Goal: Task Accomplishment & Management: Complete application form

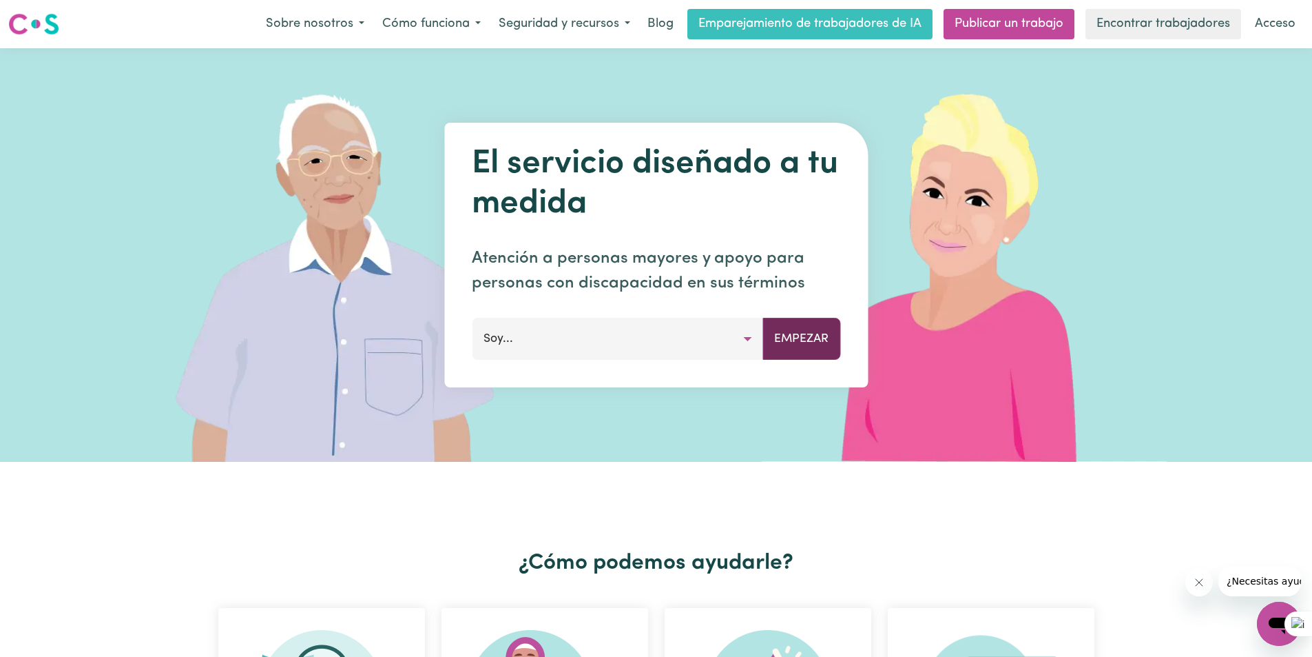
click at [793, 336] on font "Empezar" at bounding box center [801, 338] width 54 height 12
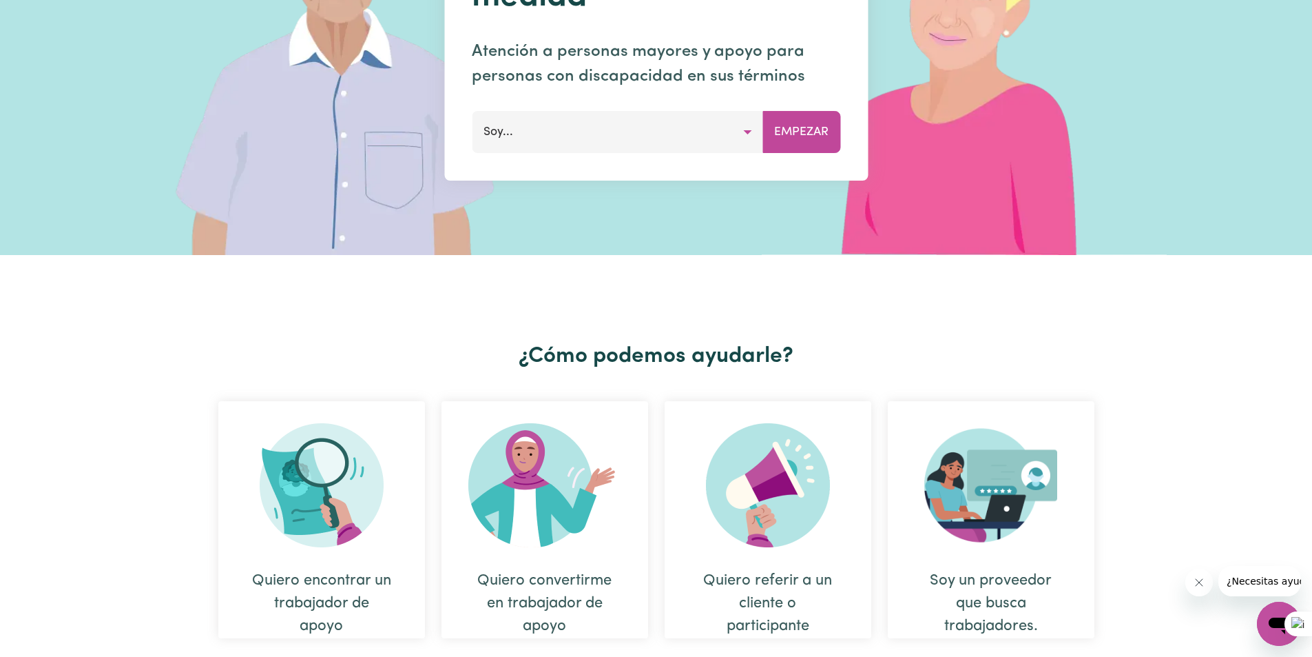
scroll to position [276, 0]
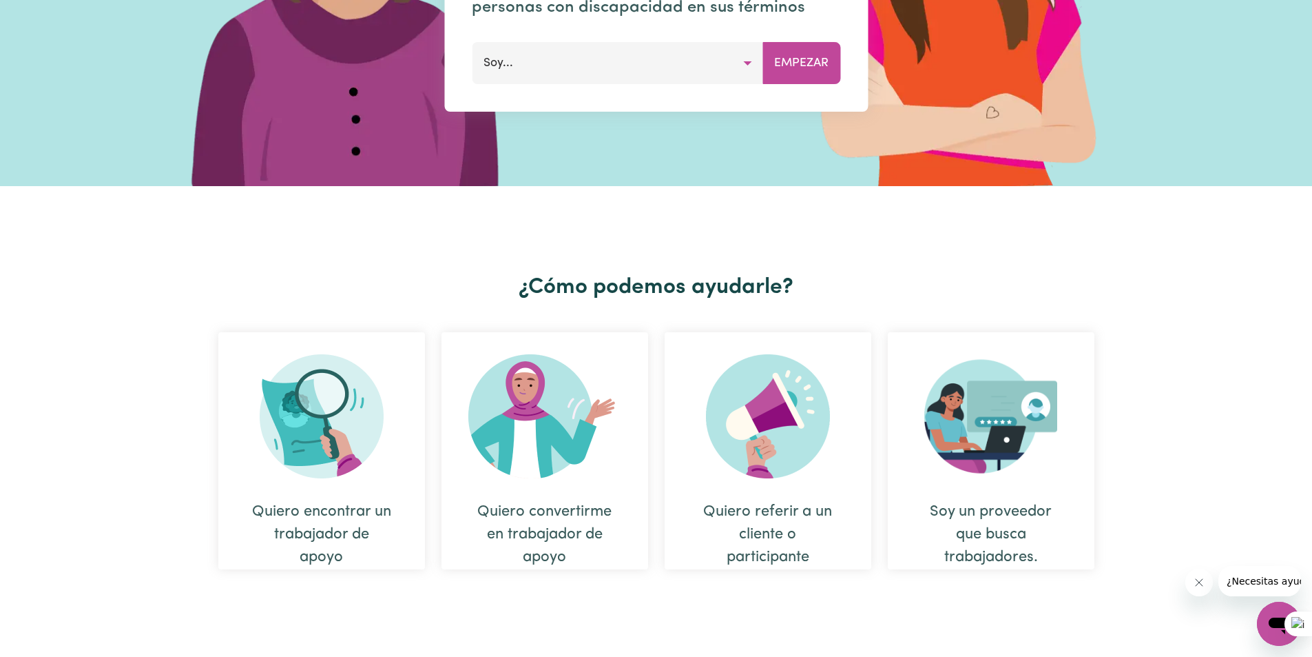
click at [585, 528] on font "Quiero convertirme en trabajador de apoyo" at bounding box center [544, 534] width 134 height 61
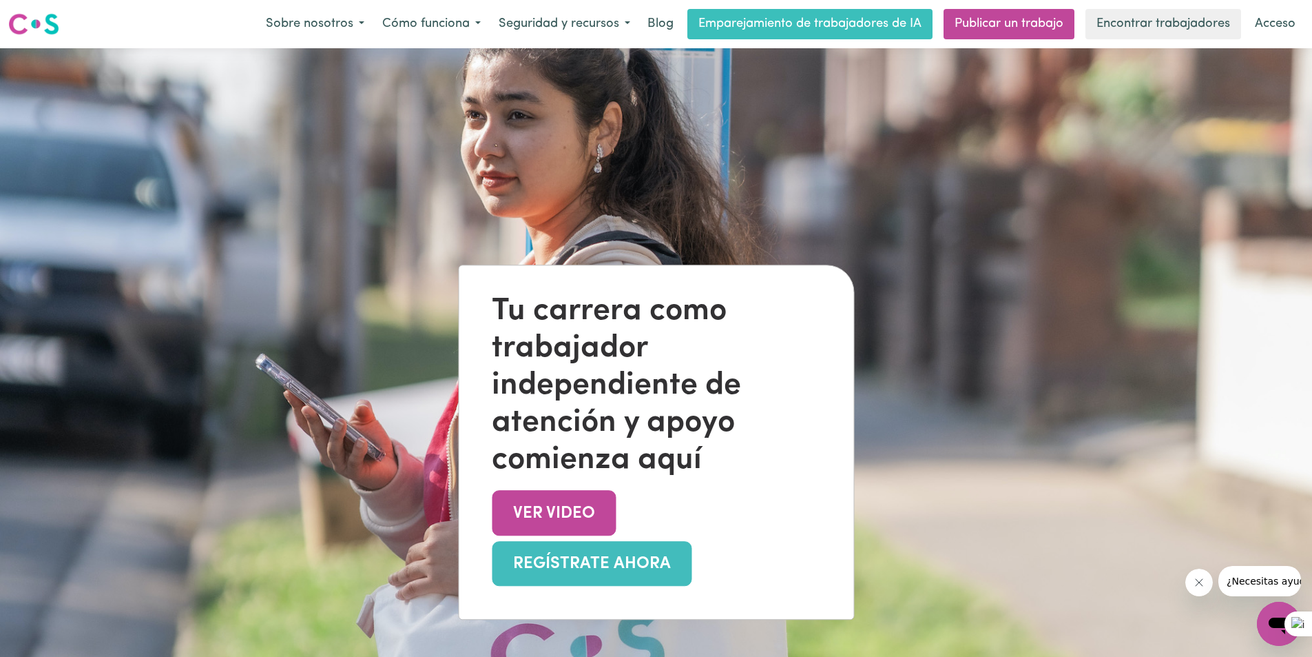
click at [577, 579] on link "REGÍSTRATE AHORA" at bounding box center [592, 563] width 200 height 45
click at [567, 561] on font "REGÍSTRATE AHORA" at bounding box center [592, 563] width 158 height 17
click at [544, 572] on font "REGÍSTRATE AHORA" at bounding box center [592, 563] width 158 height 17
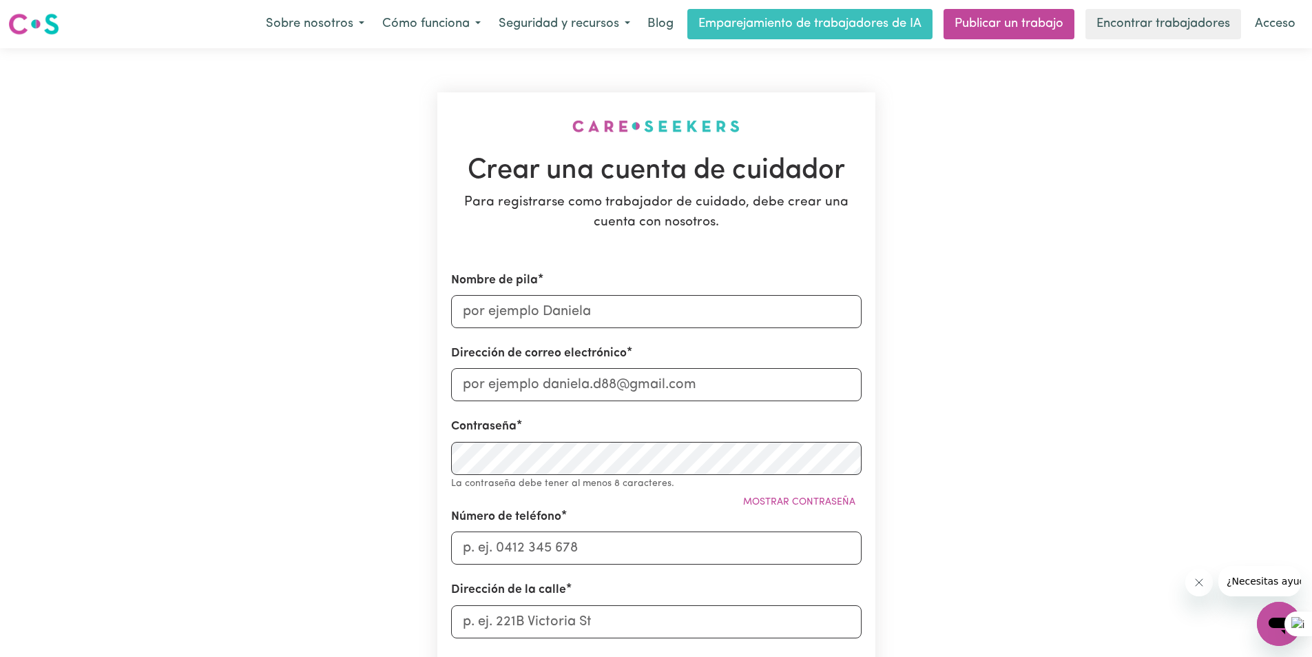
type input "Maria Fernanda"
type input "aguilarfer2016@outlook.es"
type input "0438179069"
type input "55 Ormiston Circuit"
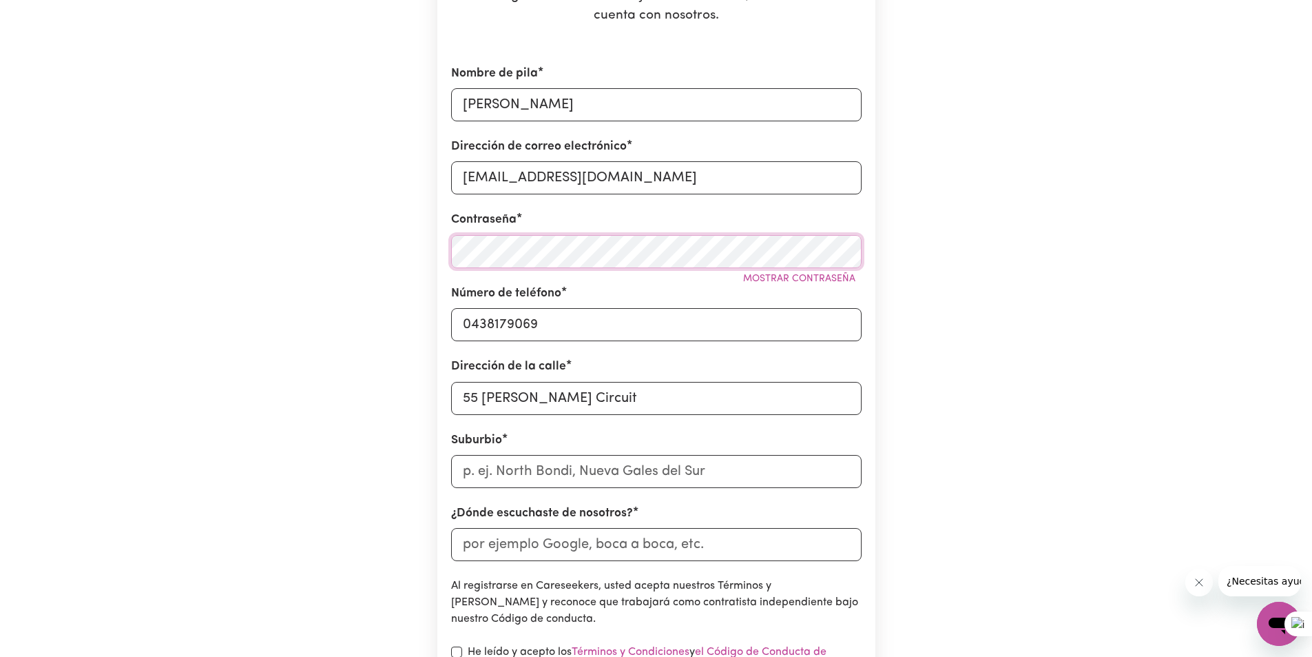
scroll to position [276, 0]
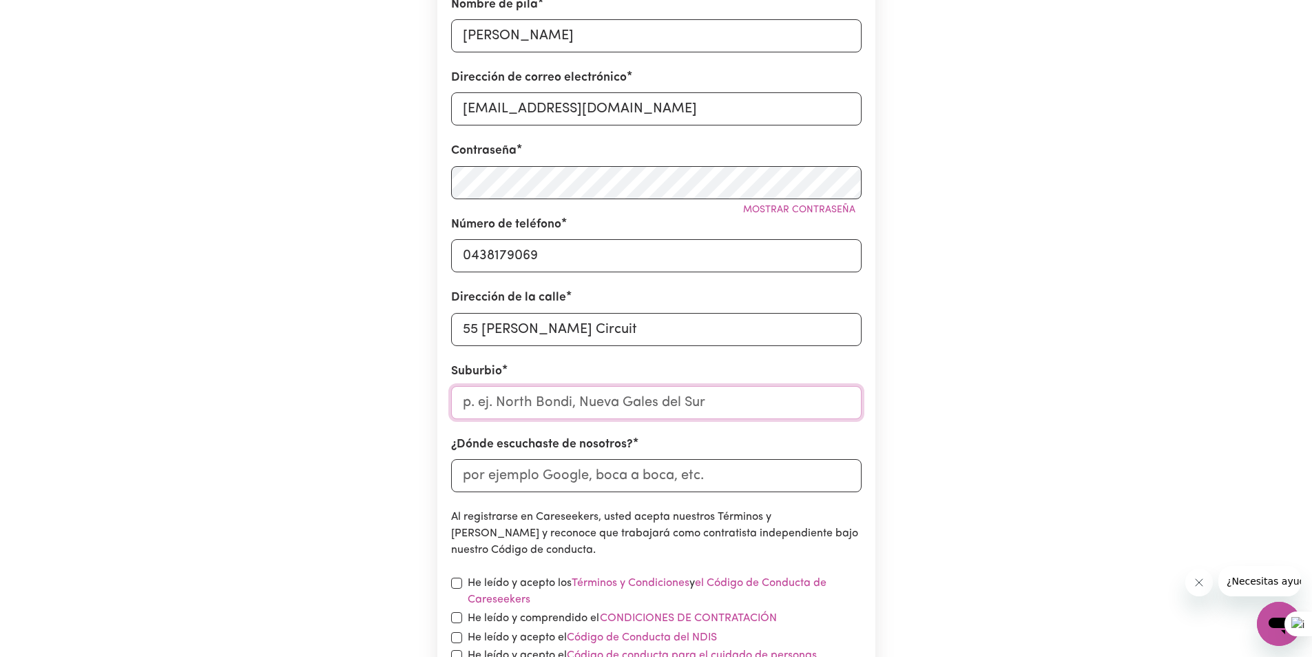
click at [586, 405] on input "text" at bounding box center [656, 402] width 411 height 33
type input "h"
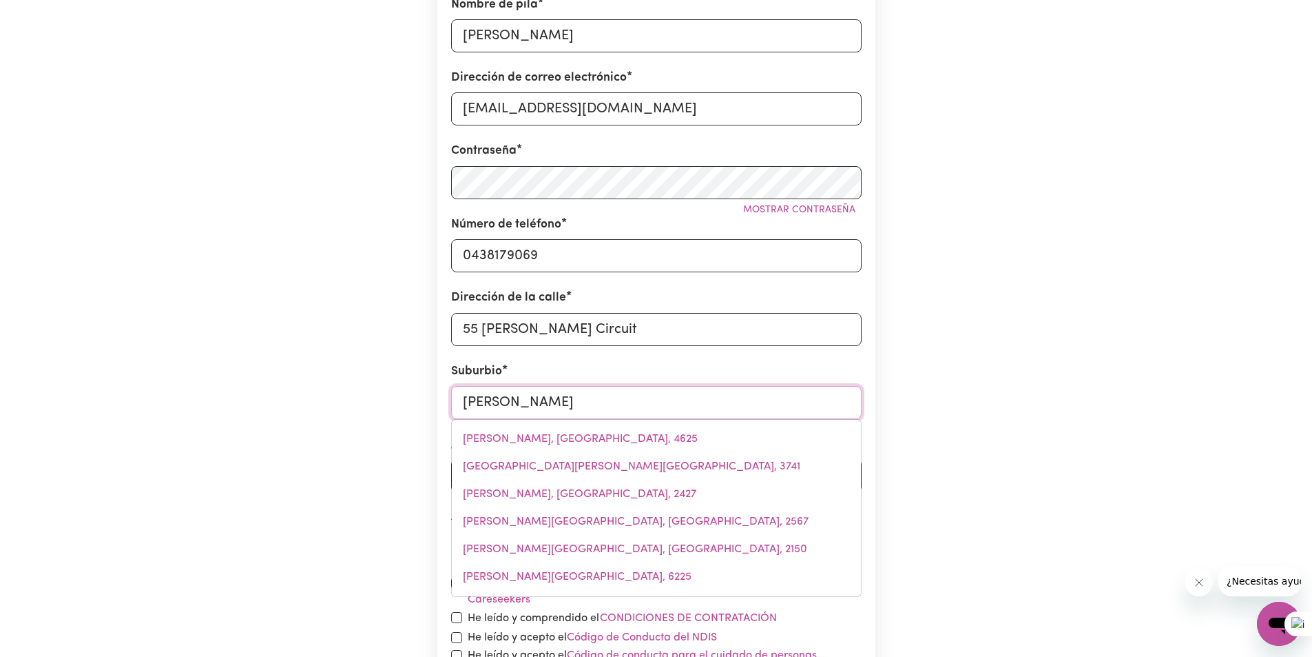
type input "Harriso"
type input "HarrisoN, Australian Capital Territory, 2914"
type input "Harris"
type input "HarrisON, Australian Capital Territory, 2914"
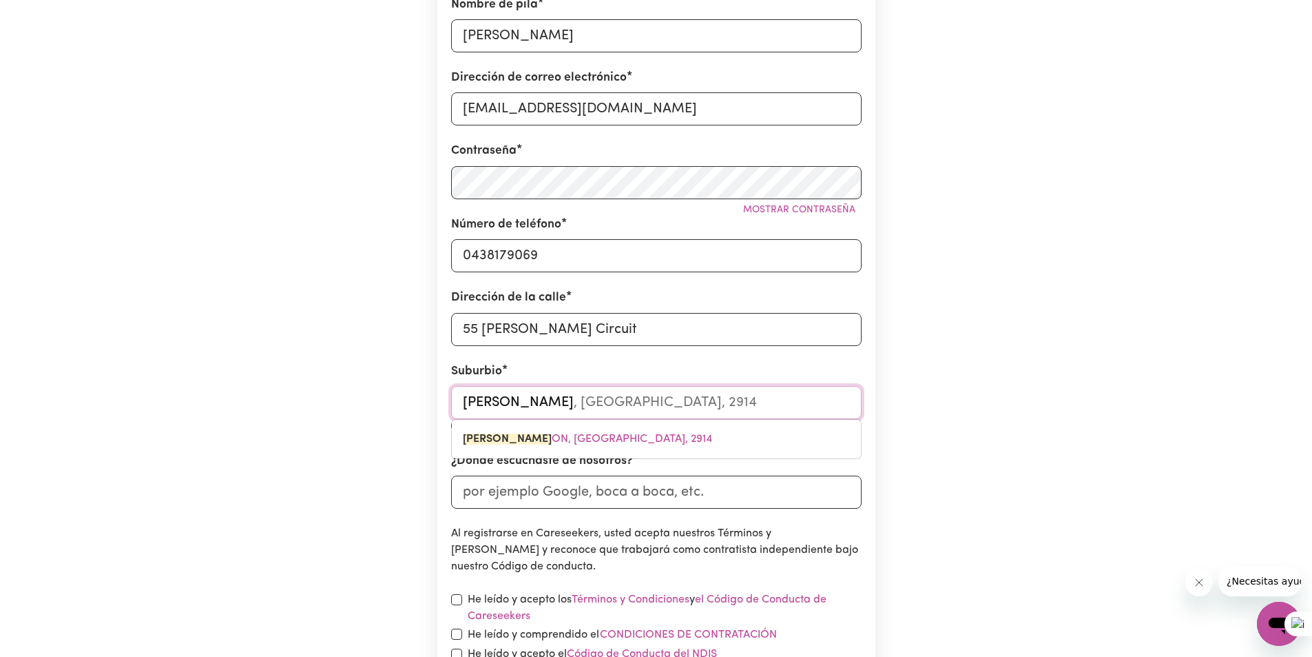
type input "Harri"
type input "HarriSON, Australian Capital Territory, 2914"
type input "Harr"
type input "HarrISON, Australian Capital Territory, 2914"
type input "Har"
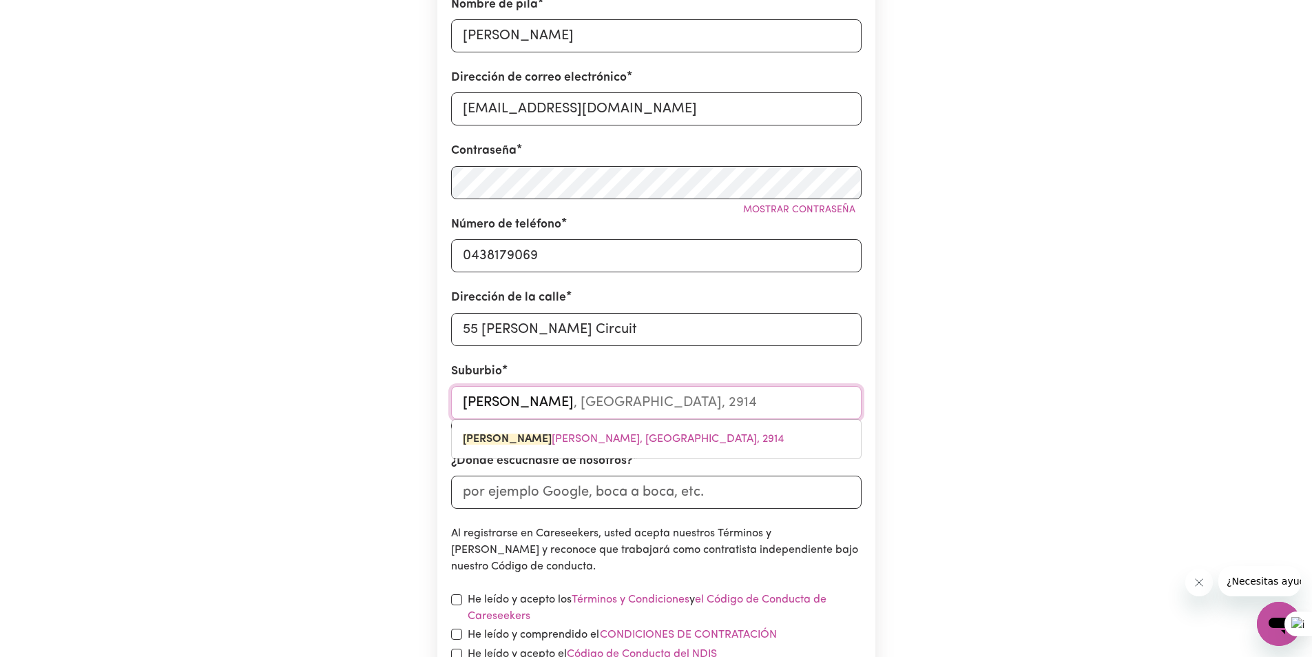
type input "HarRISON, Australian Capital Territory, 2914"
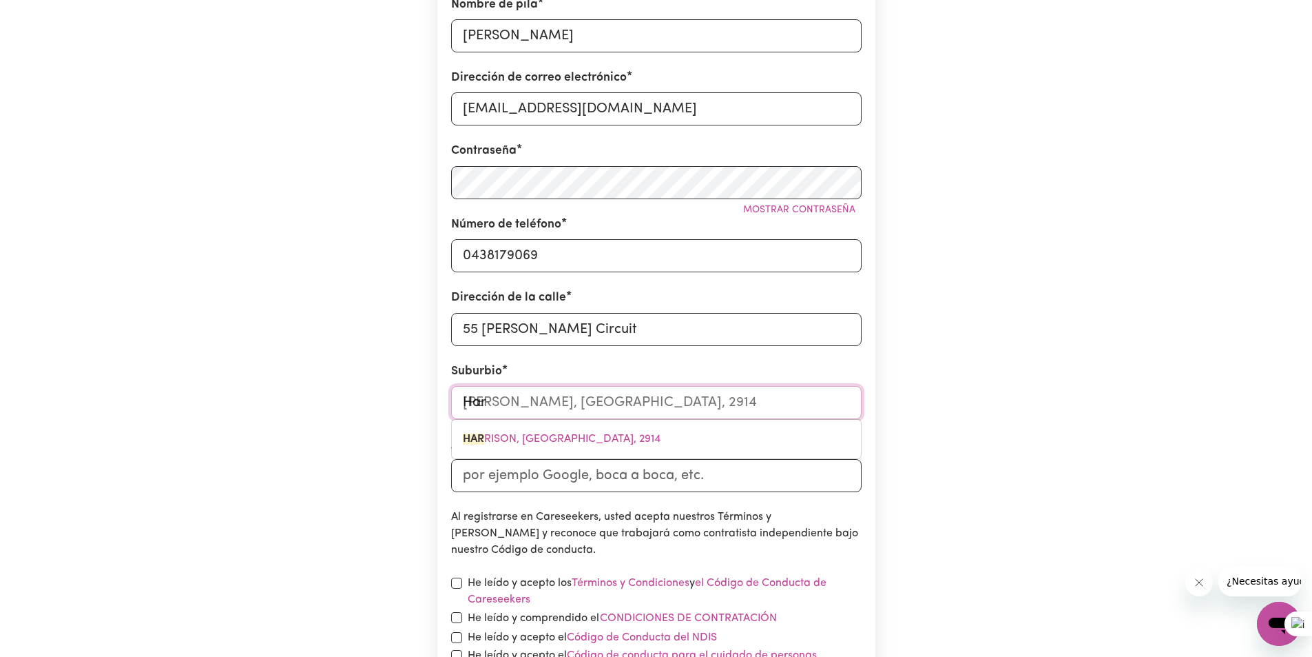
type input "Ha"
type input "H"
type input "ACT"
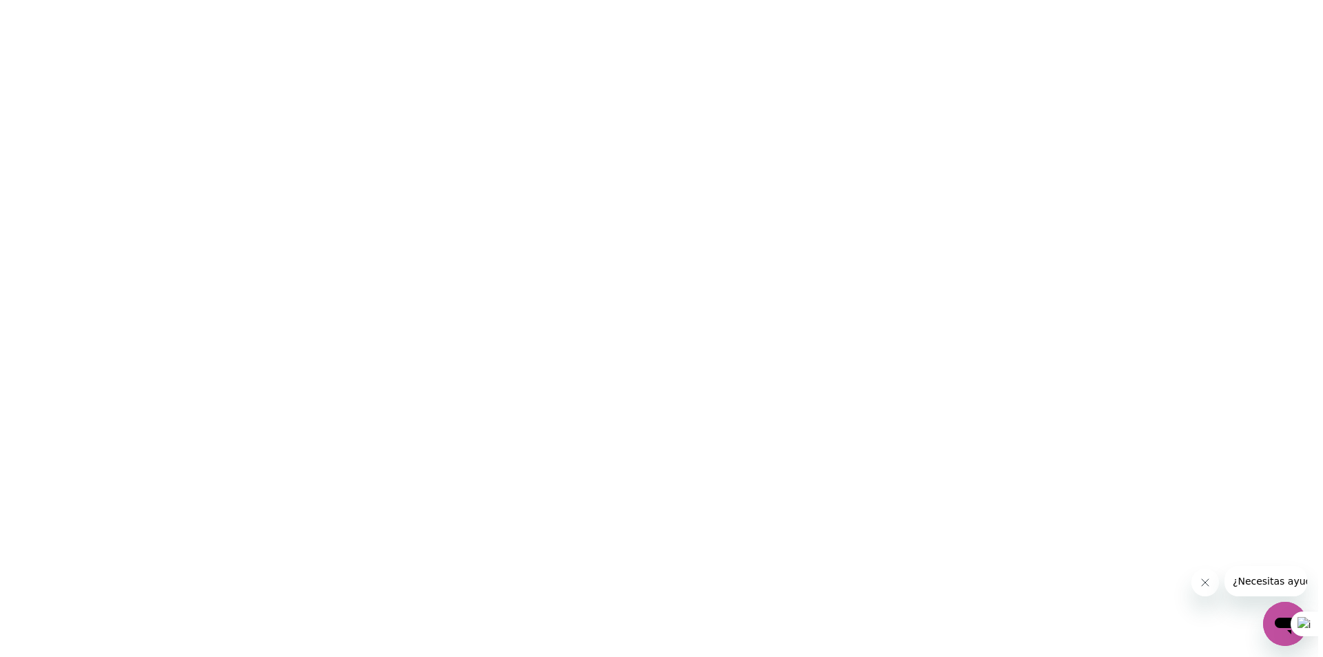
scroll to position [0, 0]
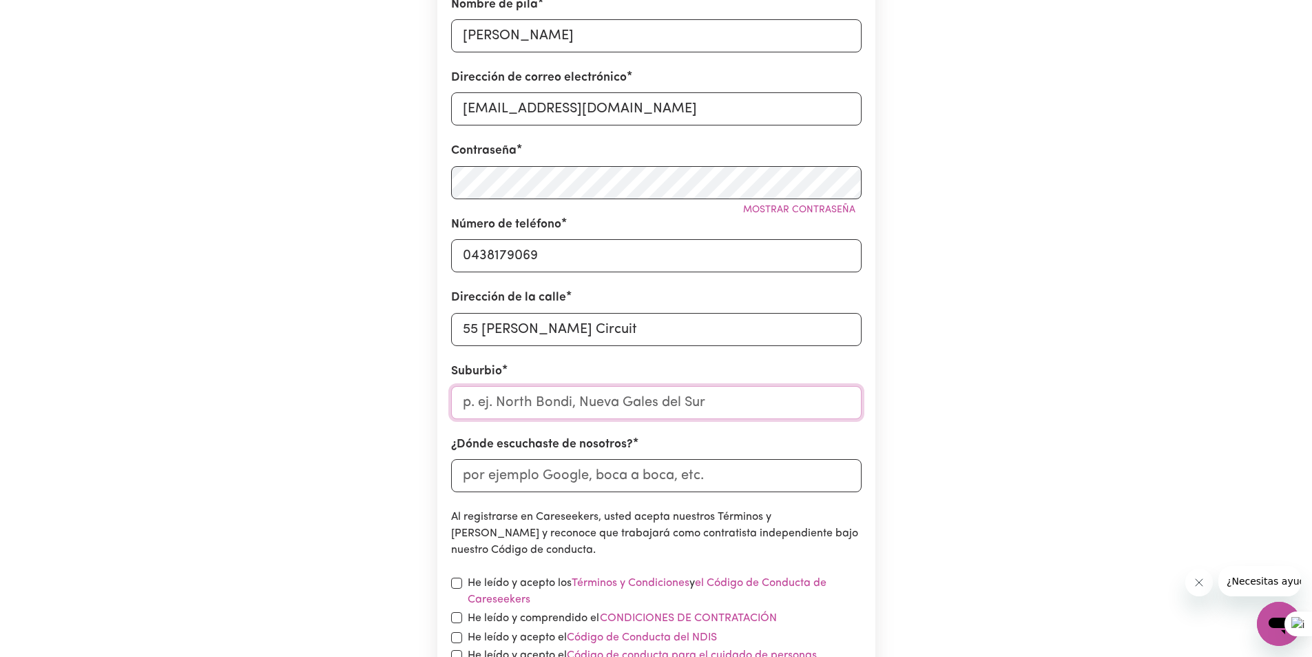
click at [584, 411] on input "text" at bounding box center [656, 402] width 411 height 33
type input "T"
type input "ACT"
click at [528, 480] on input "¿Dónde escuchaste de nosotros?" at bounding box center [656, 475] width 411 height 33
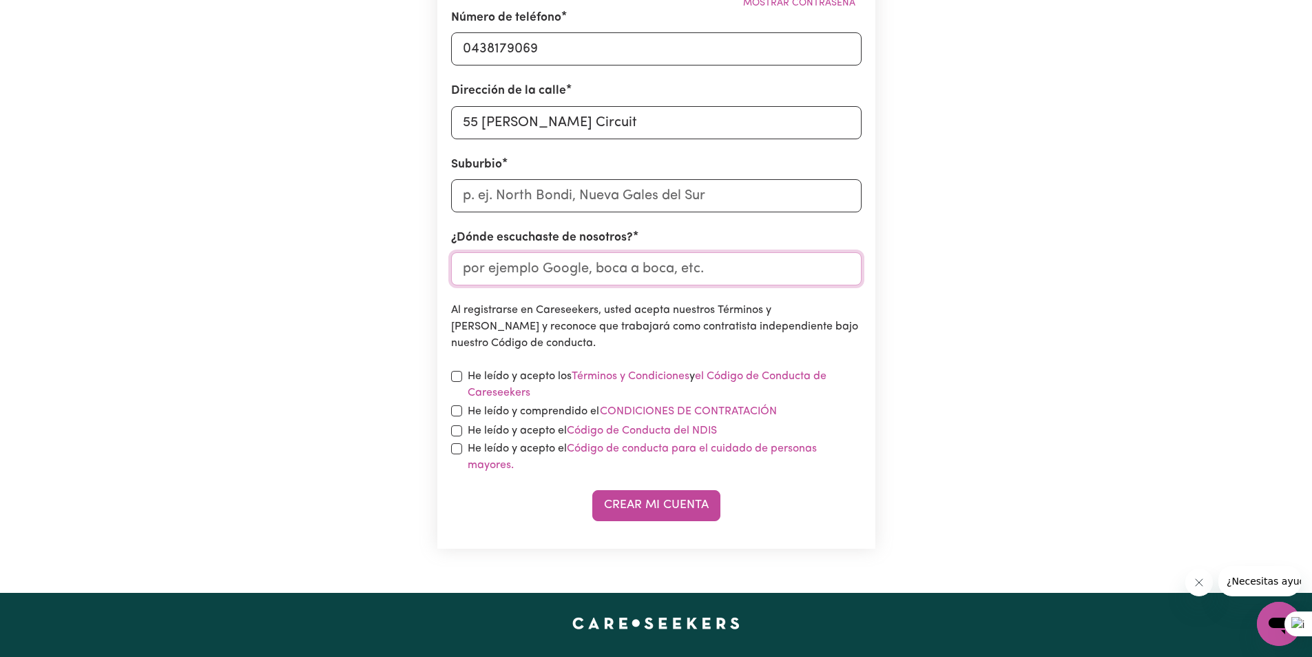
scroll to position [620, 0]
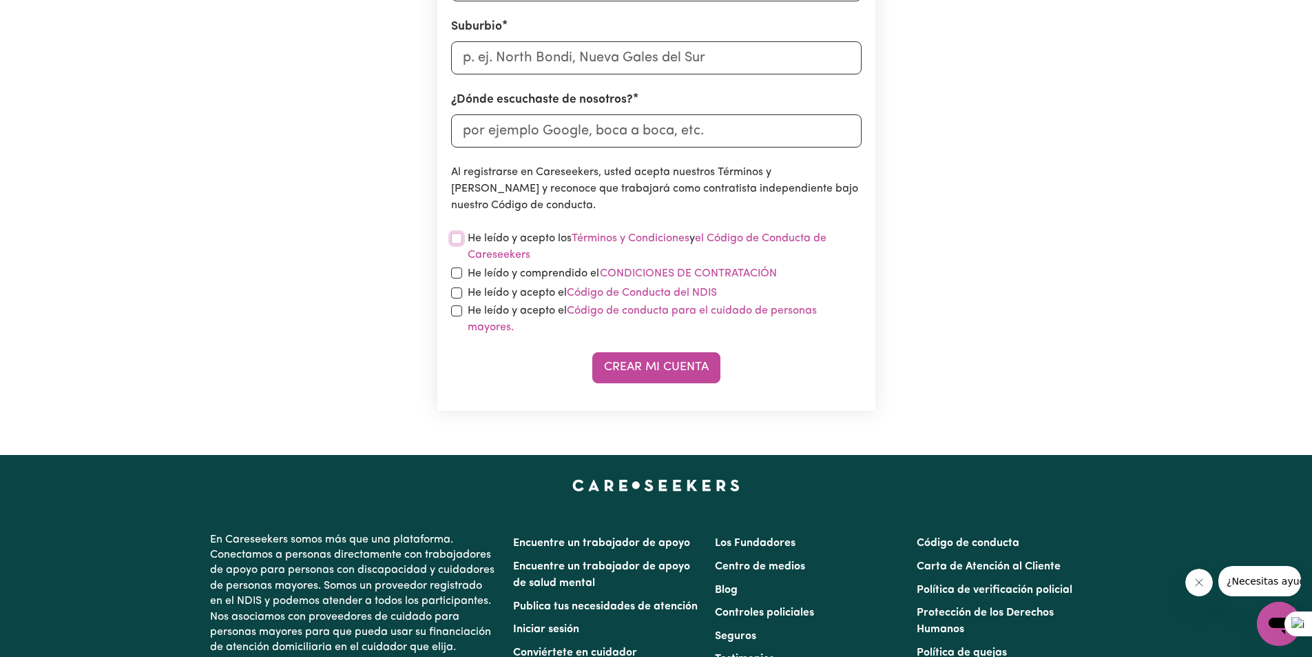
click at [456, 237] on input "checkbox" at bounding box center [456, 238] width 11 height 11
checkbox input "true"
click at [457, 271] on input "checkbox" at bounding box center [456, 272] width 11 height 11
checkbox input "true"
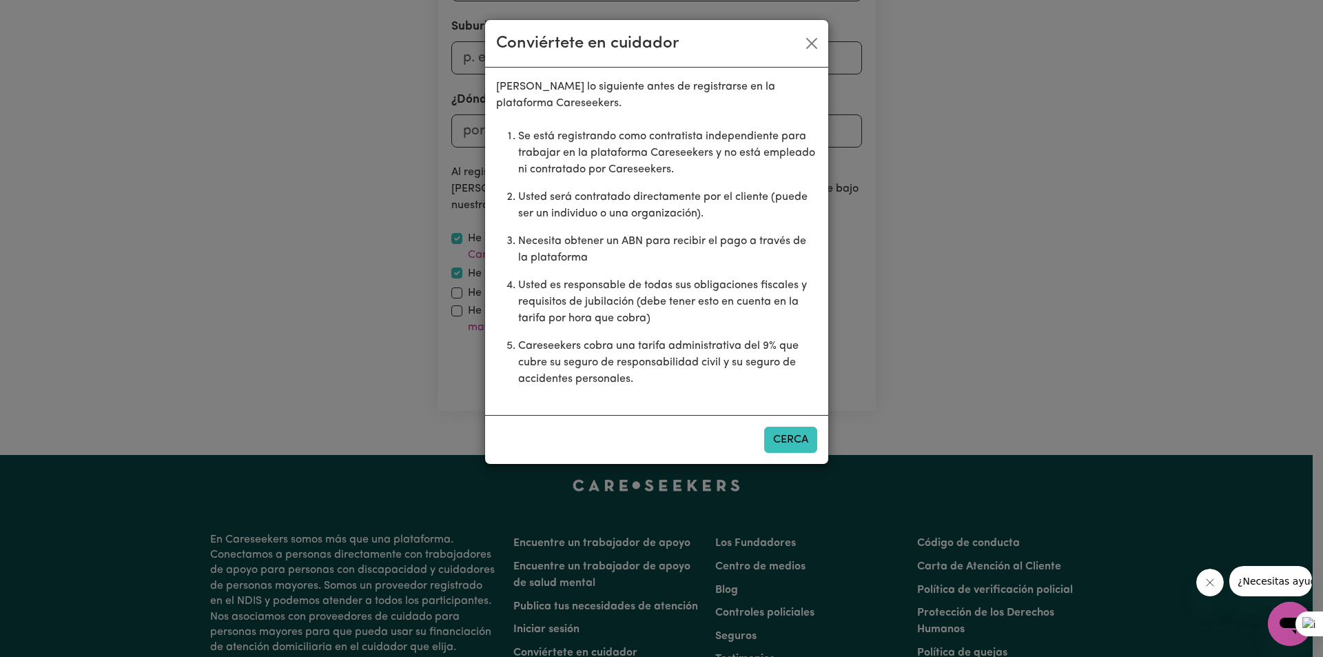
click at [803, 440] on font "Cerca" at bounding box center [790, 439] width 35 height 11
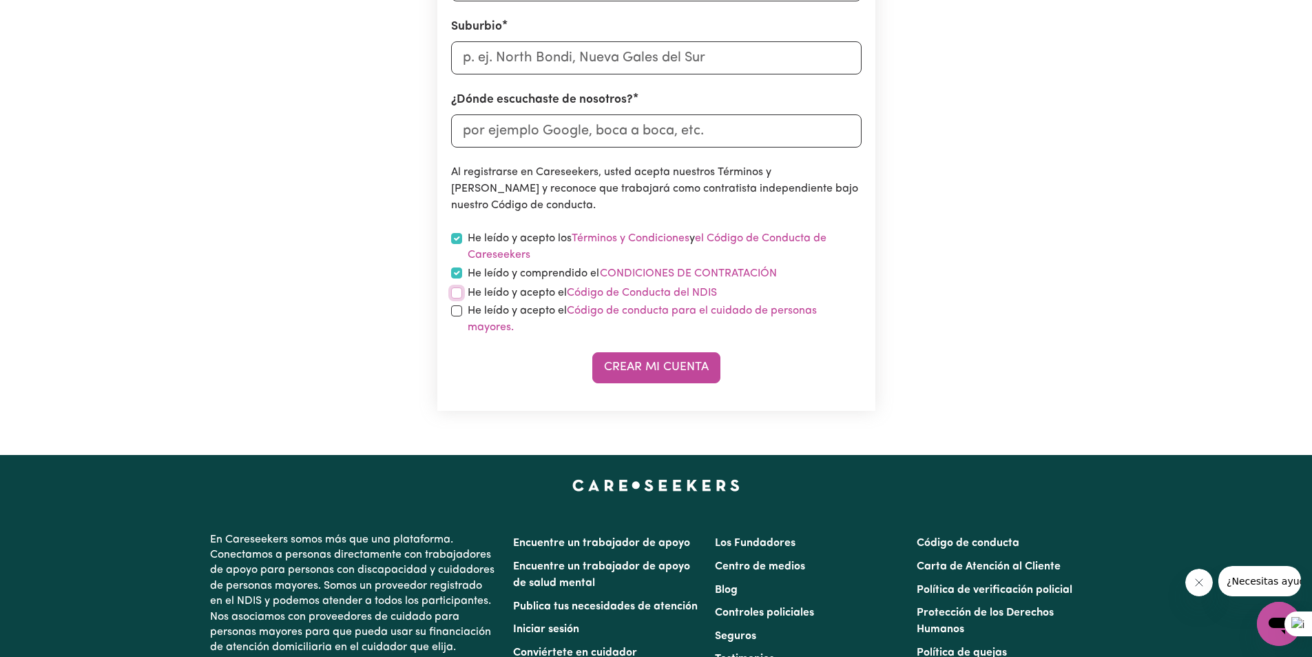
click at [460, 291] on input "checkbox" at bounding box center [456, 292] width 11 height 11
checkbox input "true"
click at [457, 316] on input "checkbox" at bounding box center [456, 310] width 11 height 11
checkbox input "true"
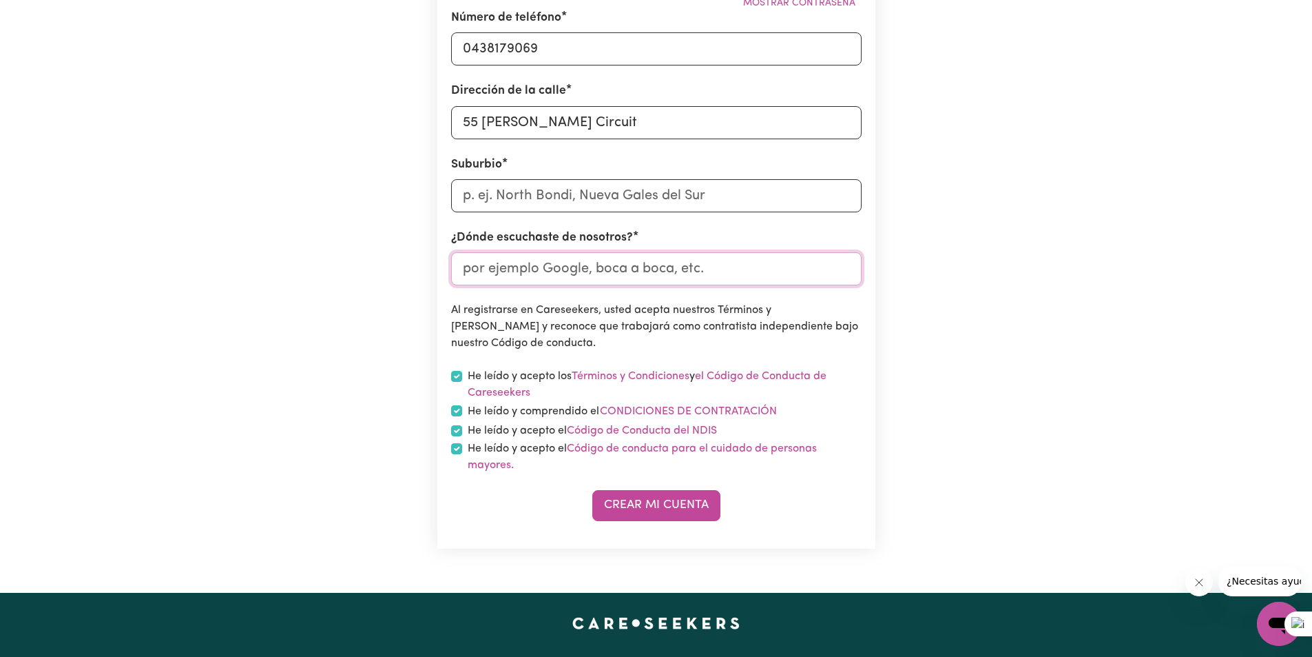
click at [565, 274] on input "¿Dónde escuchaste de nosotros?" at bounding box center [656, 268] width 411 height 33
type input "ON LINE"
click at [565, 198] on input "text" at bounding box center [656, 195] width 411 height 33
type input "ACT"
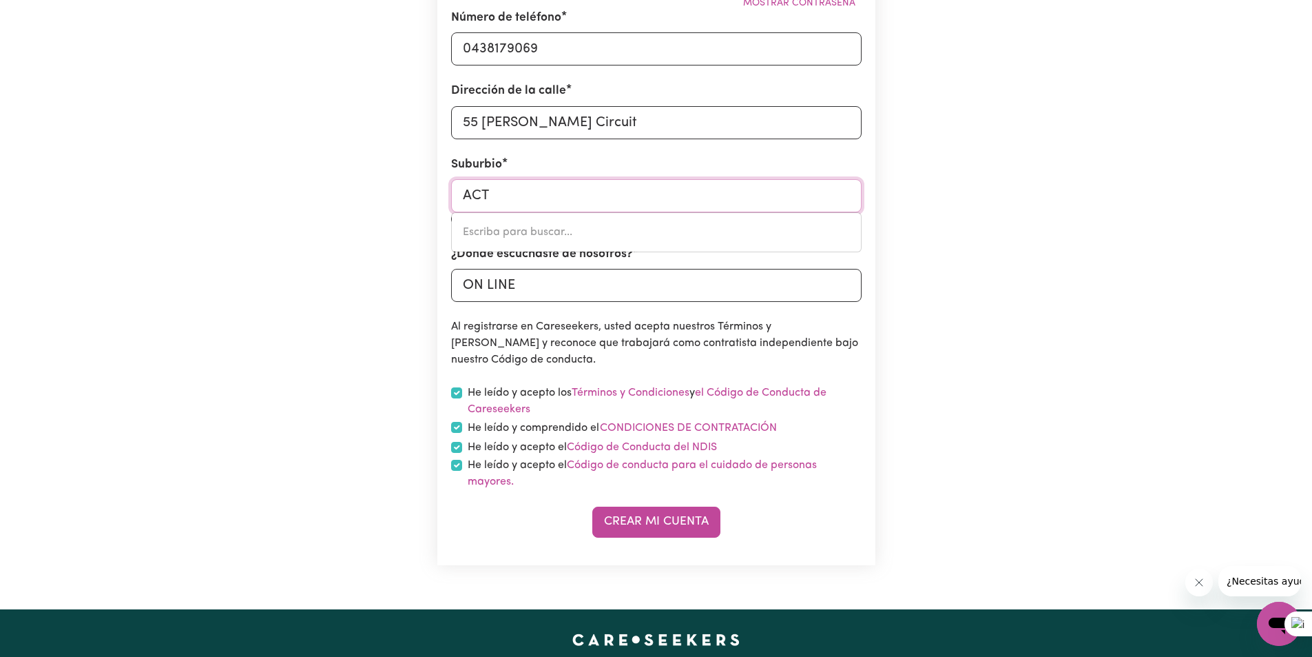
type input "ACTON, Australian Capital Territory, 2601"
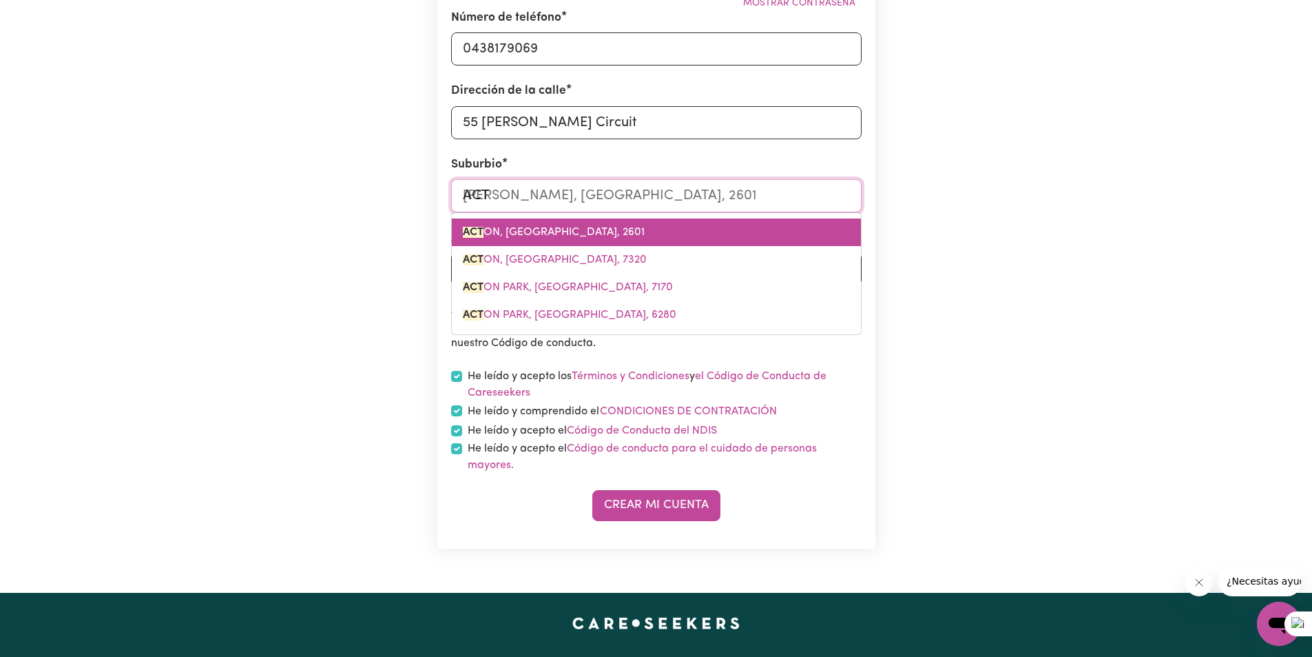
click at [645, 235] on span "ACT ON, Australian Capital Territory, 2601" at bounding box center [554, 232] width 182 height 11
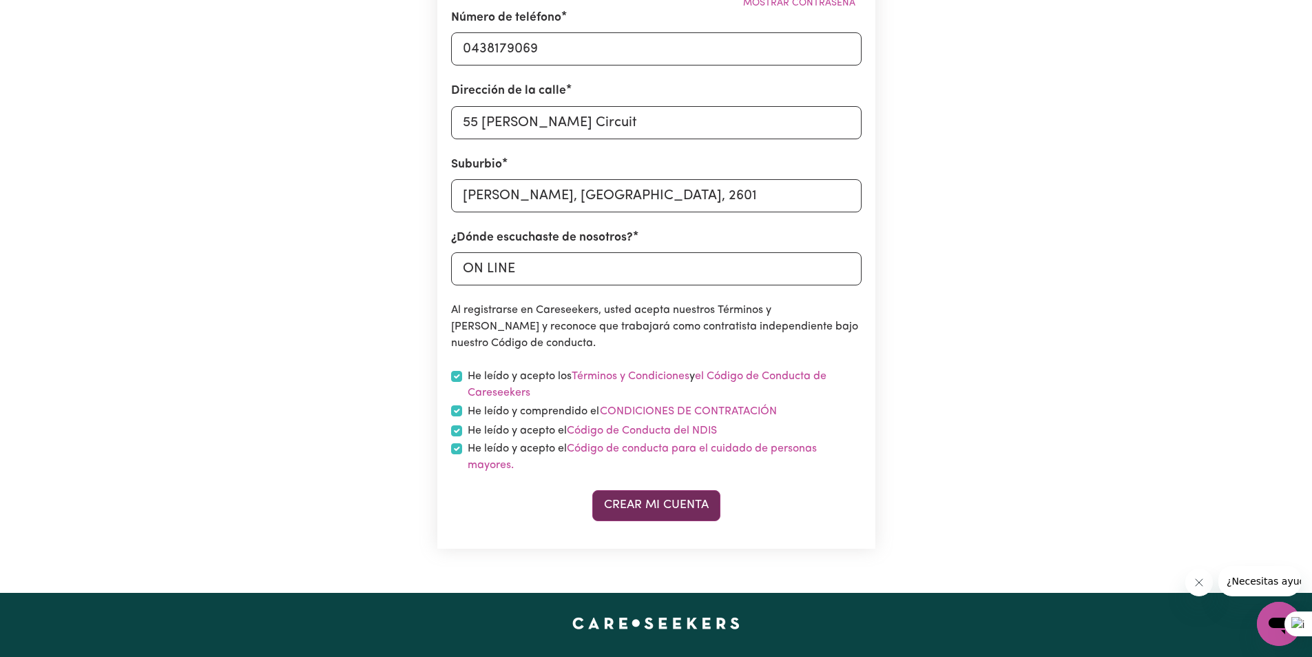
click at [646, 510] on font "Crear mi cuenta" at bounding box center [656, 505] width 105 height 12
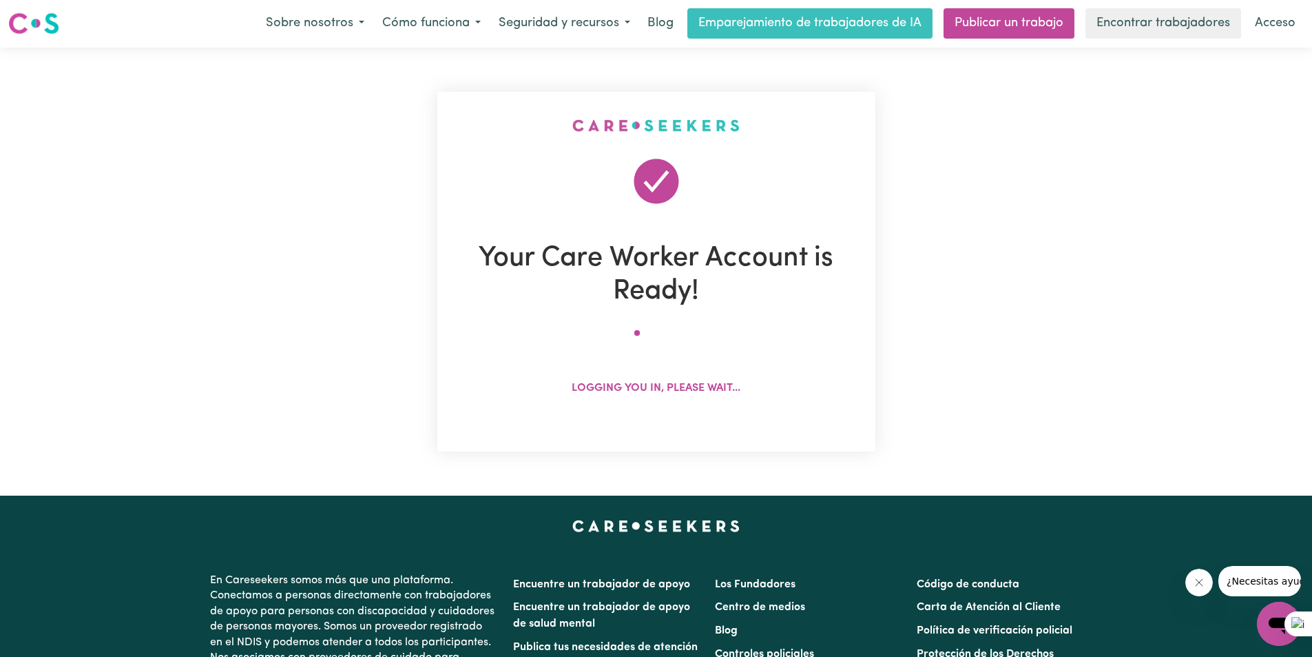
scroll to position [0, 0]
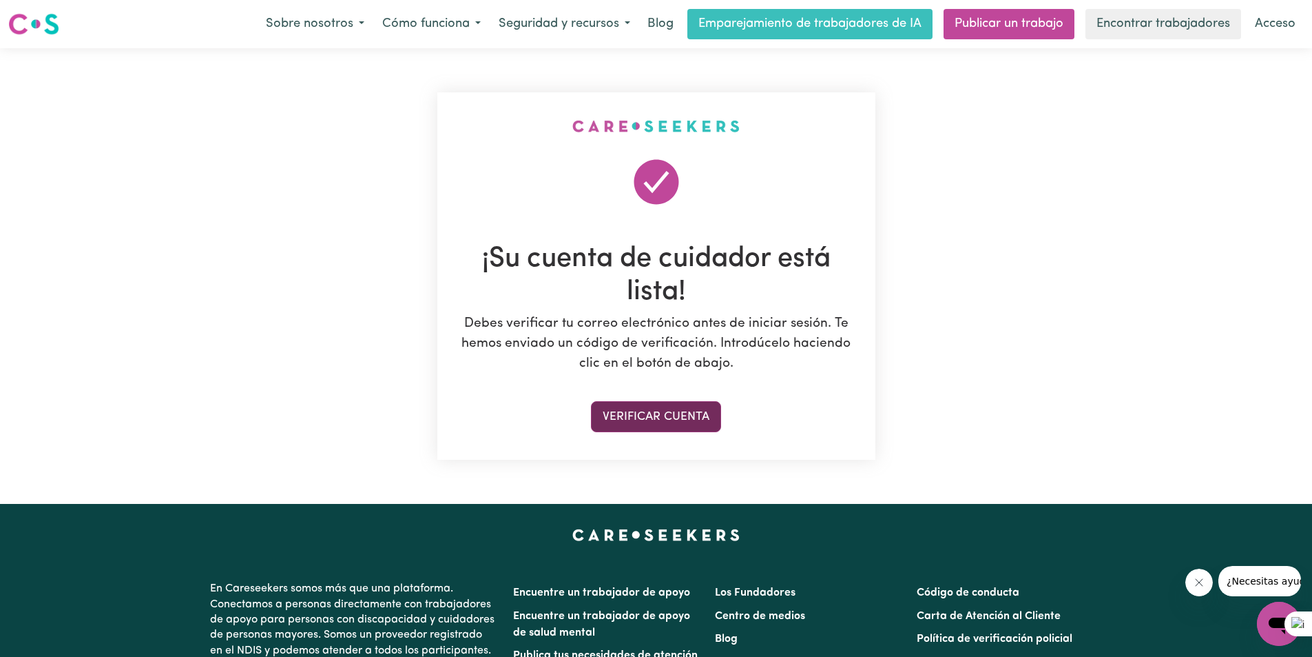
click at [679, 422] on font "Verificar cuenta" at bounding box center [656, 416] width 107 height 12
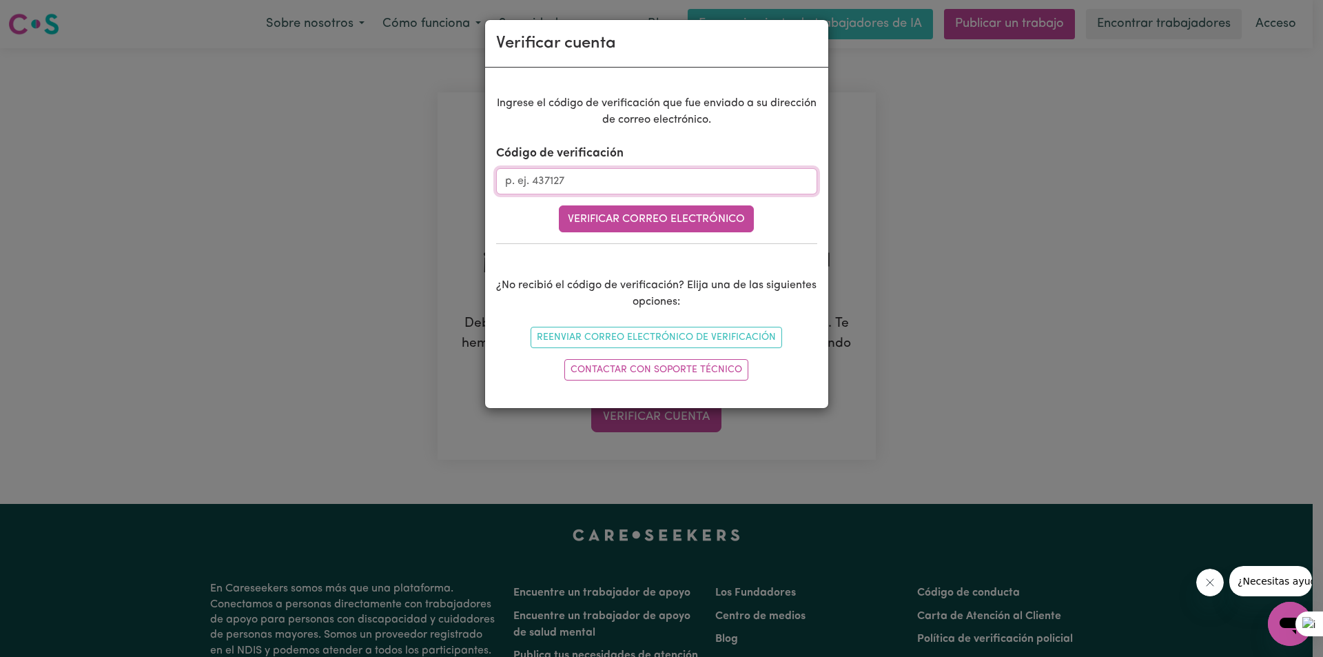
click at [592, 185] on input "Código de verificación" at bounding box center [656, 181] width 321 height 26
paste input "219022"
type input "219022"
click at [617, 220] on font "Verificar correo electrónico" at bounding box center [656, 219] width 177 height 11
